Goal: Find specific page/section: Find specific page/section

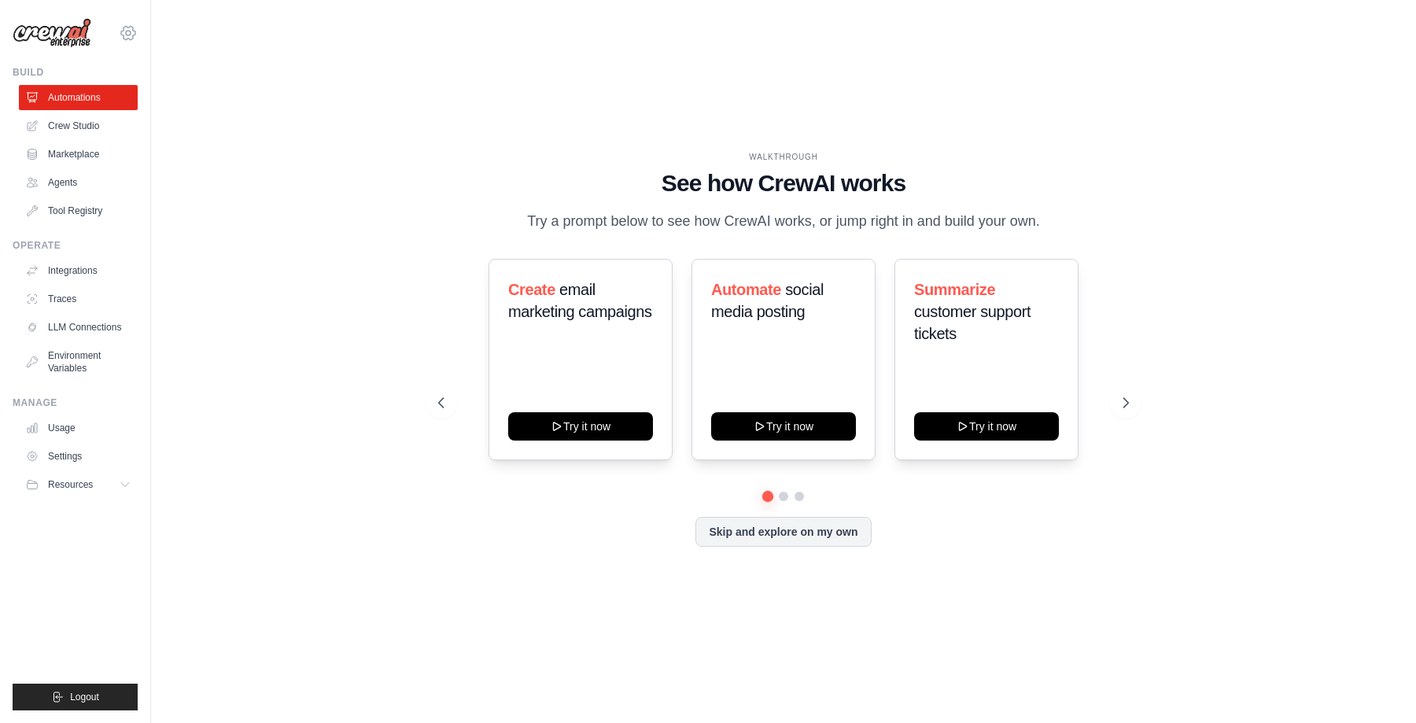
click at [131, 35] on icon at bounding box center [128, 33] width 19 height 19
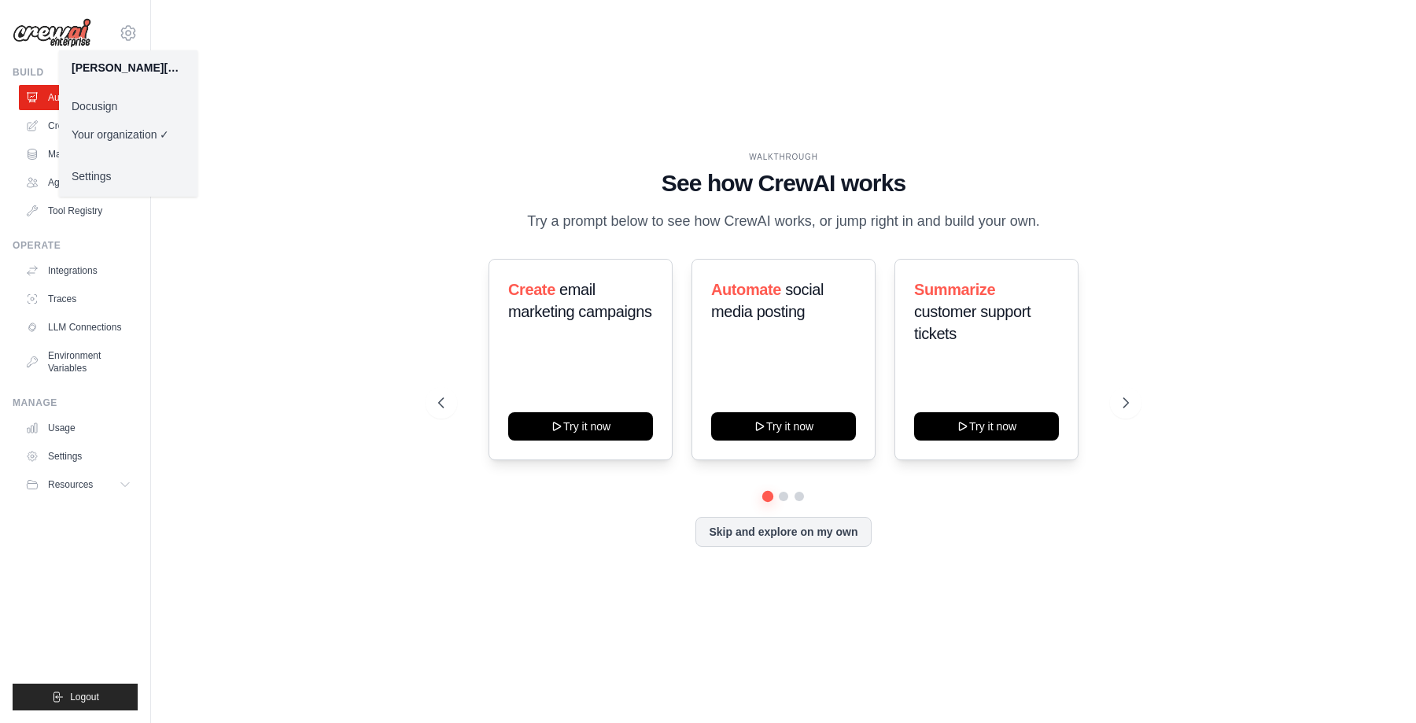
click at [116, 113] on link "Docusign" at bounding box center [128, 106] width 138 height 28
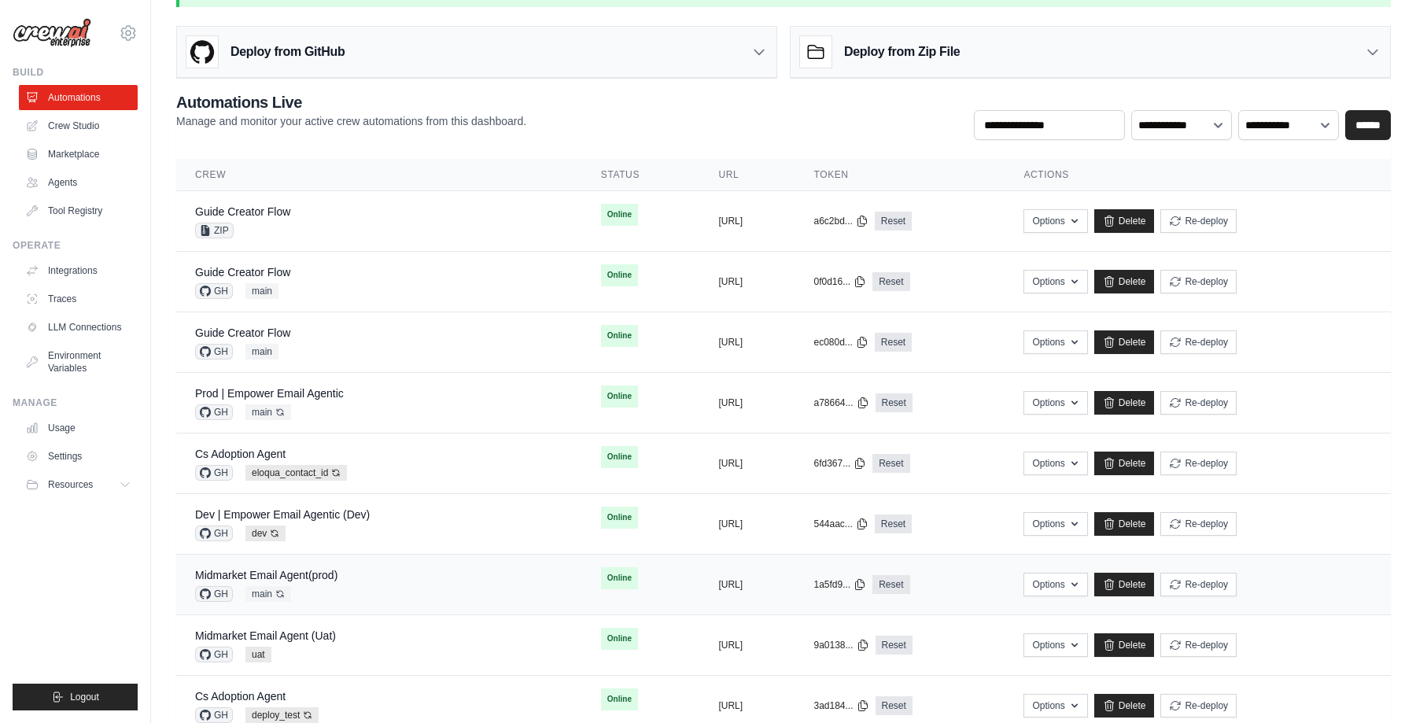
scroll to position [51, 0]
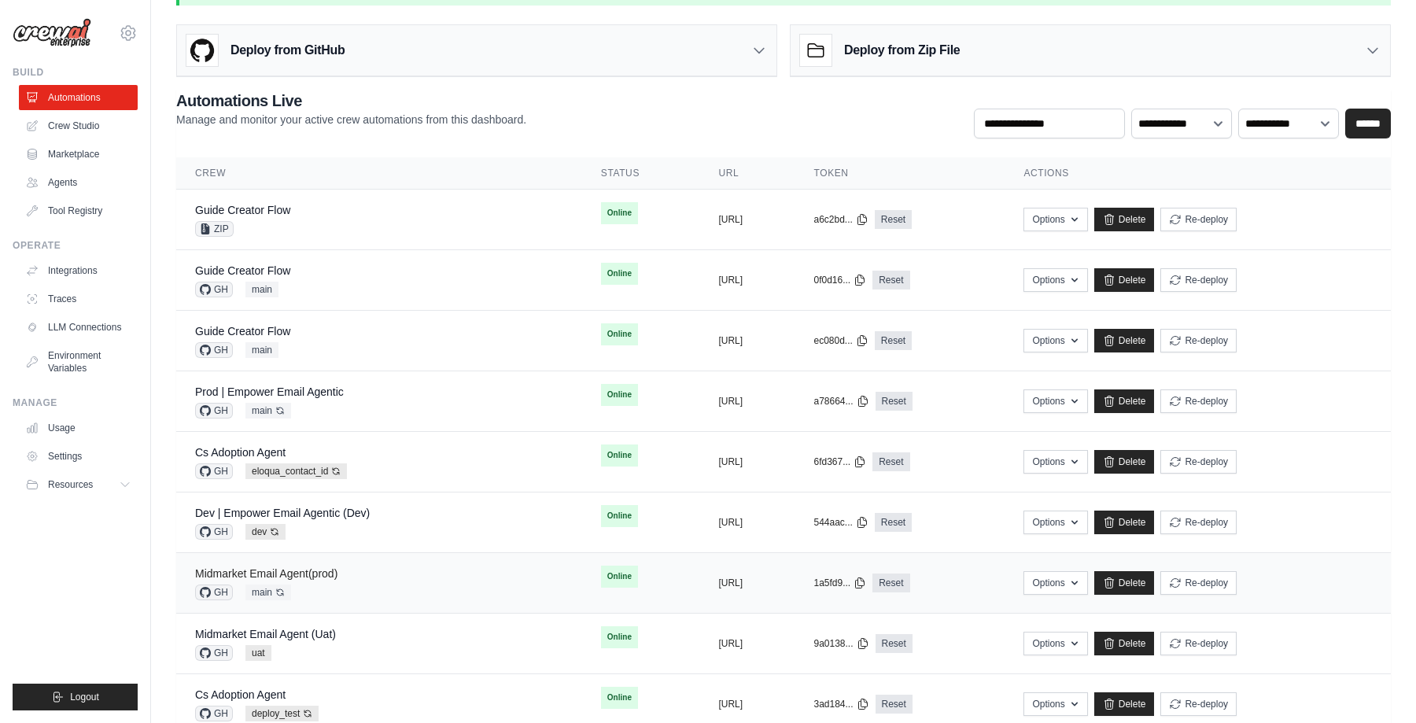
click at [298, 574] on link "Midmarket Email Agent(prod)" at bounding box center [266, 573] width 142 height 13
